Goal: Navigation & Orientation: Find specific page/section

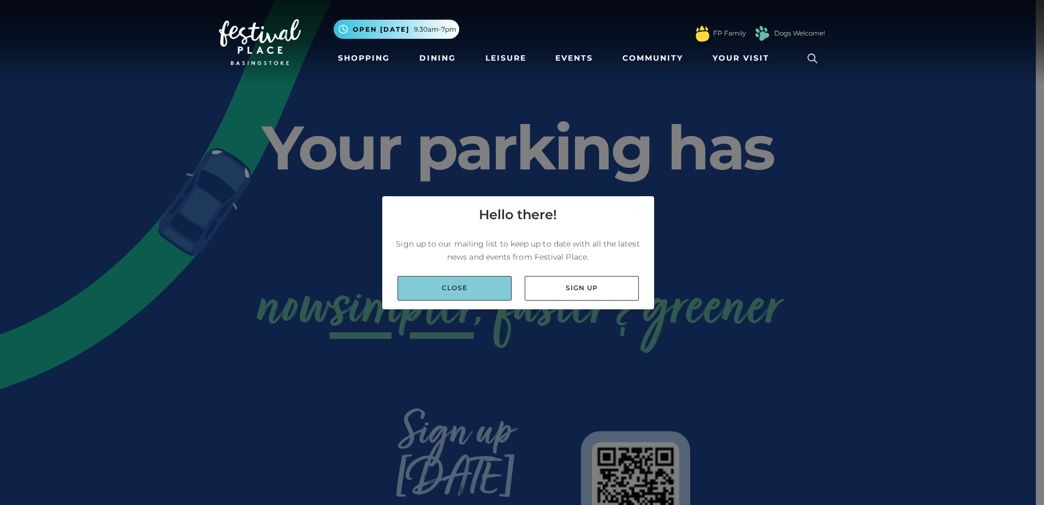
click at [455, 286] on link "Close" at bounding box center [455, 288] width 114 height 25
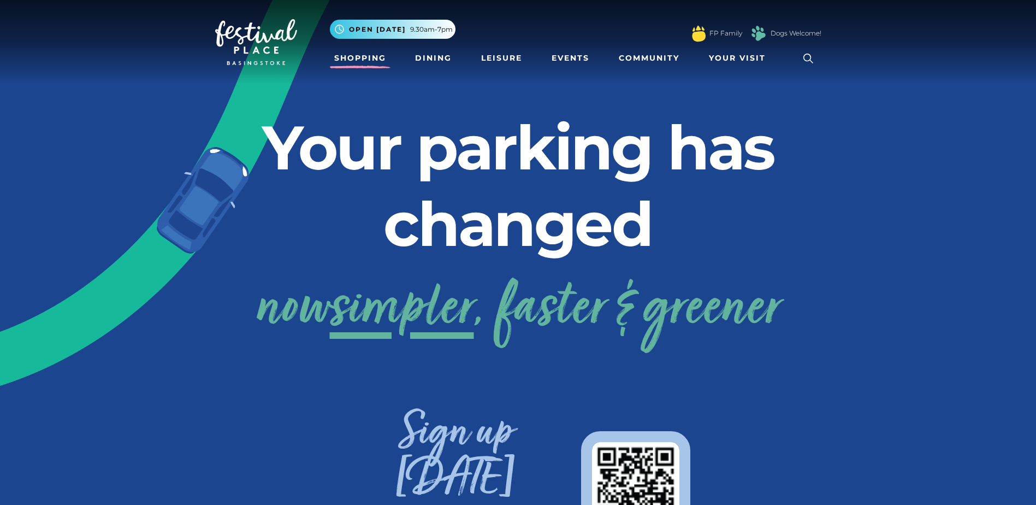
click at [344, 61] on link "Shopping" at bounding box center [360, 58] width 61 height 20
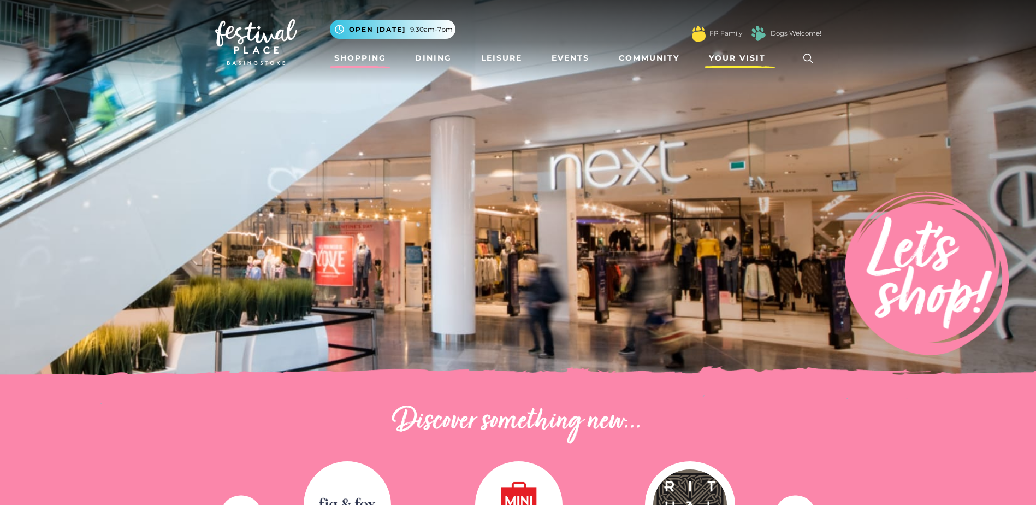
click at [729, 60] on span "Your Visit" at bounding box center [737, 57] width 57 height 11
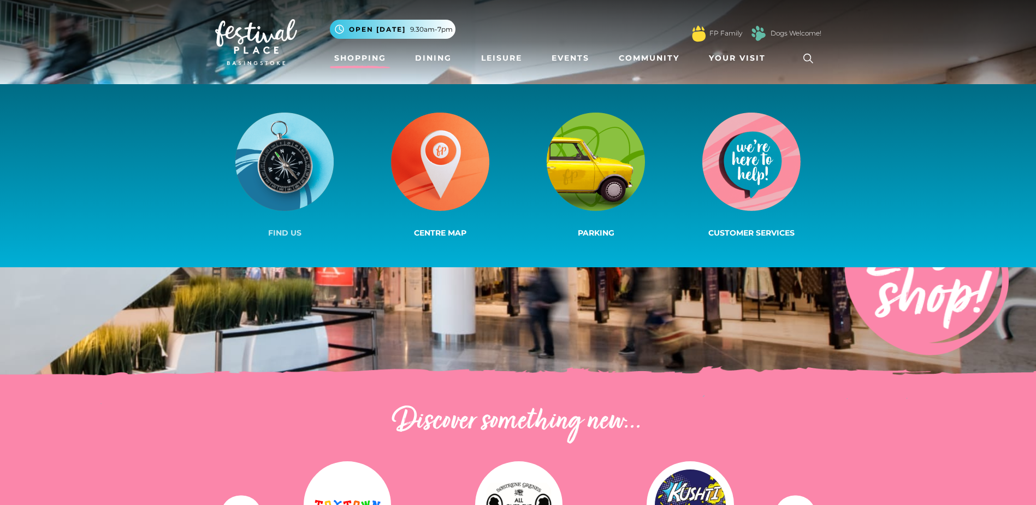
click at [267, 160] on img at bounding box center [284, 162] width 98 height 98
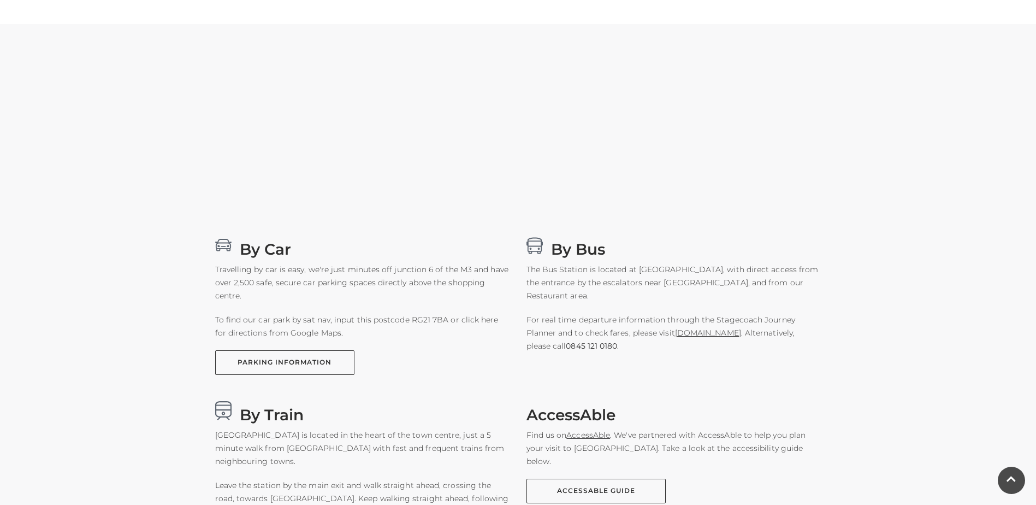
scroll to position [513, 0]
